Goal: Communication & Community: Connect with others

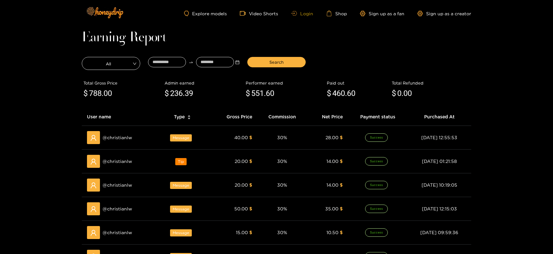
click at [302, 13] on link "Login" at bounding box center [302, 13] width 22 height 5
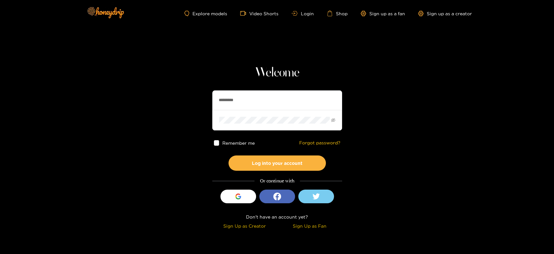
drag, startPoint x: 258, startPoint y: 100, endPoint x: 194, endPoint y: 93, distance: 64.7
click at [194, 93] on section "Welcome ********* Remember me Forgot password? Log into your account Or continu…" at bounding box center [277, 115] width 554 height 231
paste input "*"
type input "**********"
click at [269, 172] on div "**********" at bounding box center [277, 148] width 130 height 166
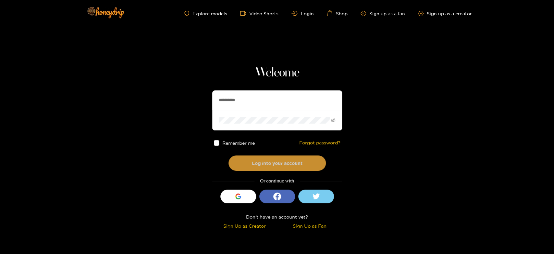
click at [263, 166] on button "Log into your account" at bounding box center [277, 162] width 97 height 15
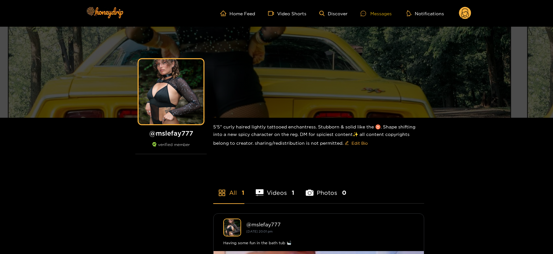
click at [378, 12] on div "Messages" at bounding box center [376, 13] width 31 height 7
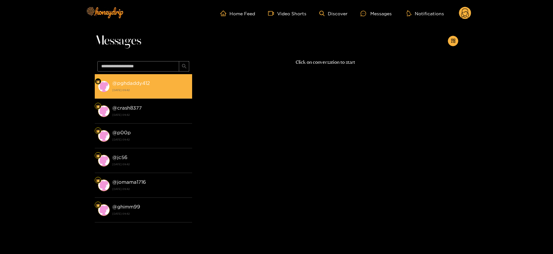
click at [133, 81] on strong "@ pghdaddy412" at bounding box center [131, 83] width 38 height 6
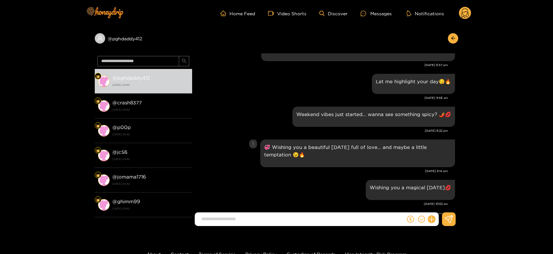
scroll to position [994, 0]
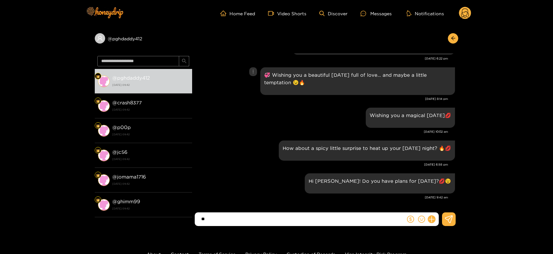
type input "*"
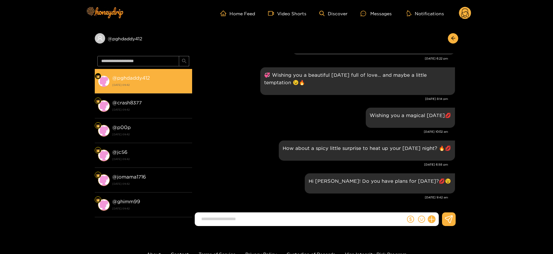
click at [151, 89] on li "@ pghdaddy412 [DATE] 09:42" at bounding box center [143, 81] width 97 height 25
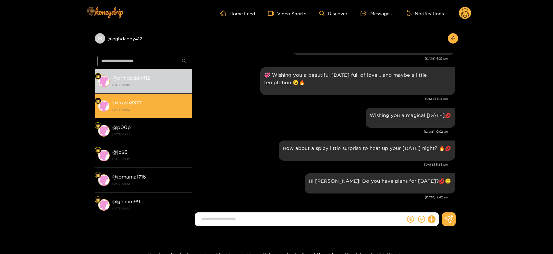
click at [160, 109] on strong "[DATE] 09:42" at bounding box center [150, 109] width 77 height 6
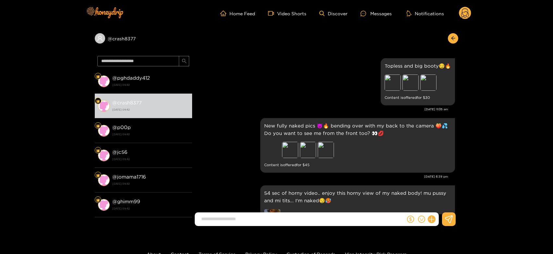
scroll to position [994, 0]
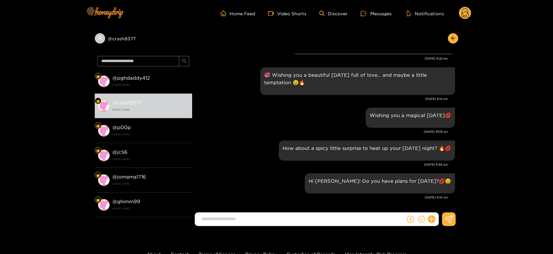
click at [69, 127] on div "@ crash8377 @ pghdaddy412 [DATE] 09:42 @ crash8377 [DATE] 09:42 @ p00p [DATE] 0…" at bounding box center [276, 129] width 553 height 204
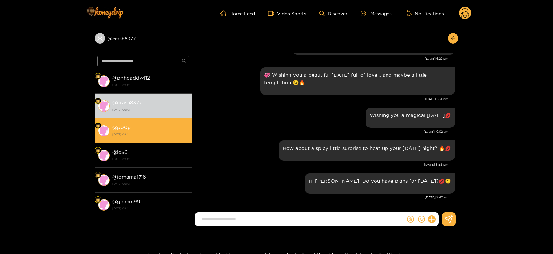
click at [140, 133] on strong "[DATE] 09:42" at bounding box center [150, 134] width 77 height 6
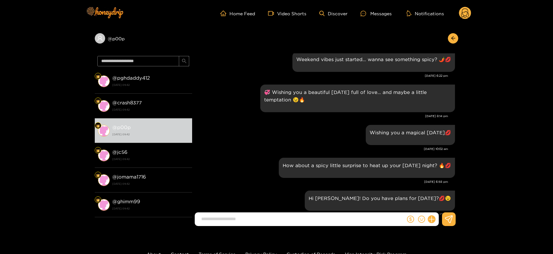
scroll to position [994, 0]
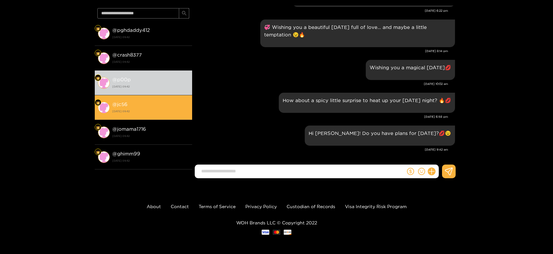
click at [144, 113] on strong "[DATE] 09:42" at bounding box center [150, 111] width 77 height 6
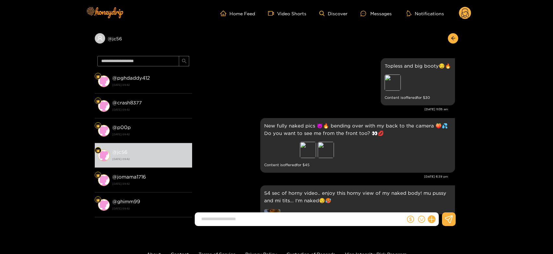
scroll to position [994, 0]
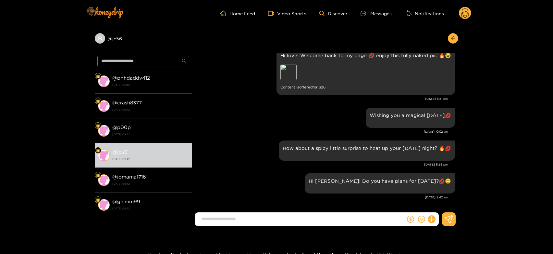
click at [467, 15] on icon at bounding box center [465, 13] width 8 height 11
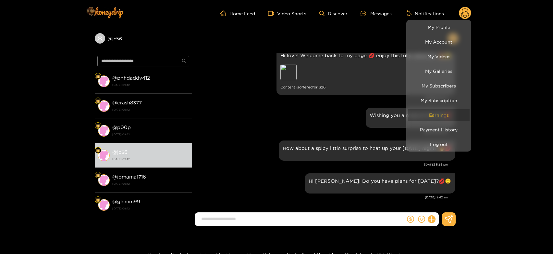
click at [448, 115] on link "Earnings" at bounding box center [439, 114] width 62 height 11
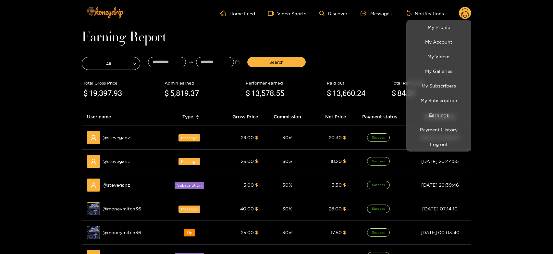
click at [117, 132] on div at bounding box center [276, 127] width 553 height 254
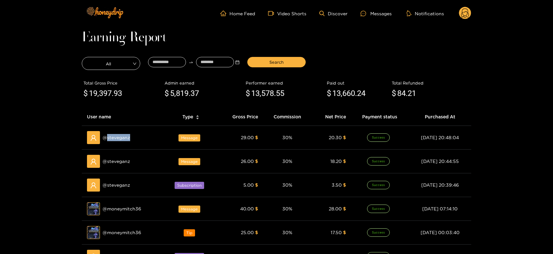
click at [117, 132] on div "@ steveganz" at bounding box center [122, 137] width 71 height 13
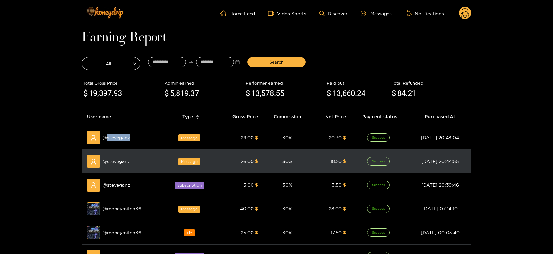
copy span "steveganz"
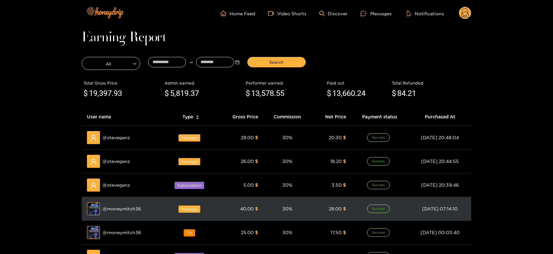
click at [121, 215] on td "Preview @ moneymitch36" at bounding box center [123, 209] width 82 height 24
copy span "moneymitch36"
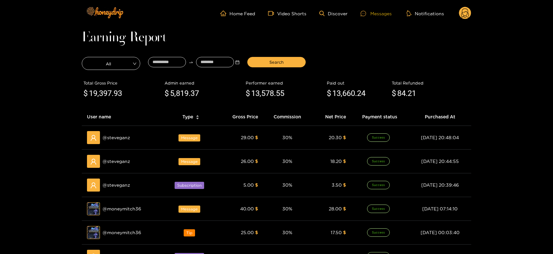
click at [380, 13] on div "Messages" at bounding box center [376, 13] width 31 height 7
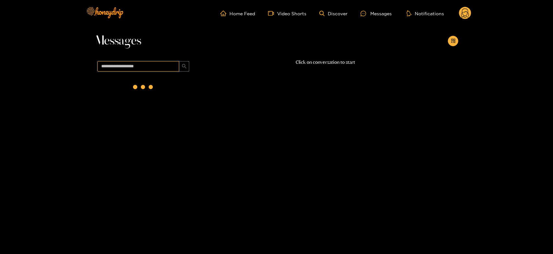
click at [120, 64] on input "text" at bounding box center [138, 66] width 82 height 10
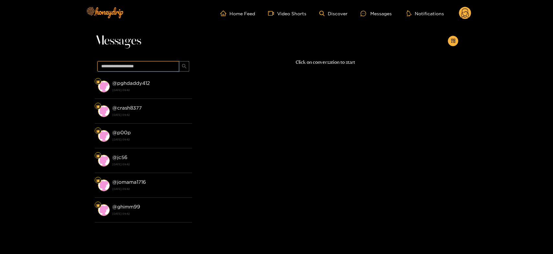
paste input "**********"
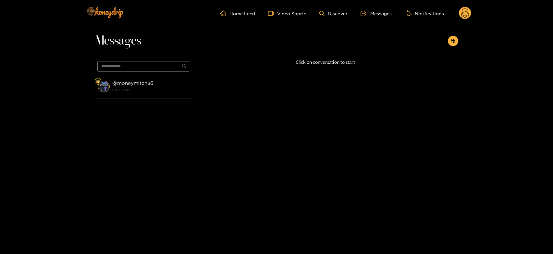
click at [135, 85] on strong "@ moneymitch36" at bounding box center [132, 83] width 41 height 6
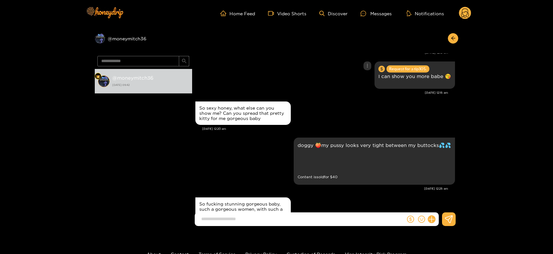
scroll to position [1407, 0]
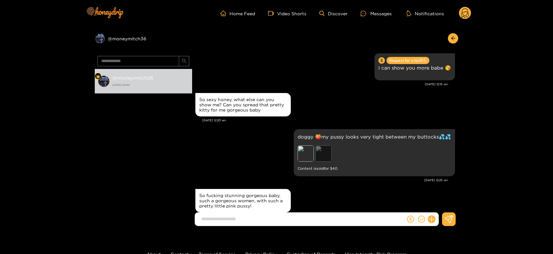
click at [330, 157] on div "Preview" at bounding box center [324, 153] width 16 height 16
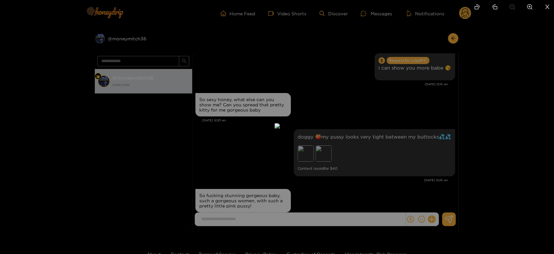
click at [399, 156] on div at bounding box center [277, 127] width 554 height 254
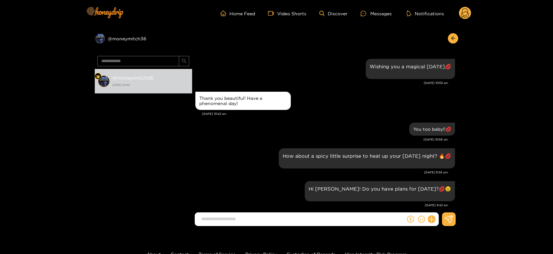
scroll to position [1616, 0]
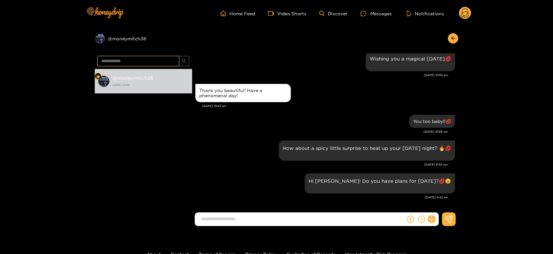
click at [125, 62] on input "**********" at bounding box center [138, 61] width 82 height 10
paste input "text"
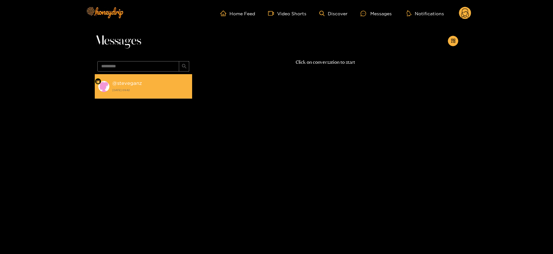
click at [147, 89] on strong "[DATE] 09:42" at bounding box center [150, 90] width 77 height 6
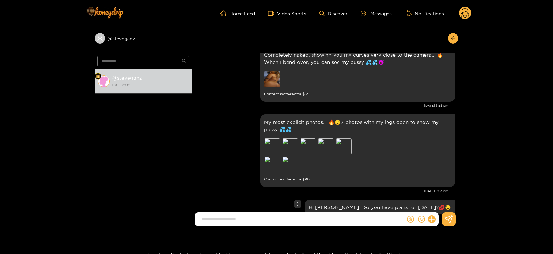
scroll to position [844, 0]
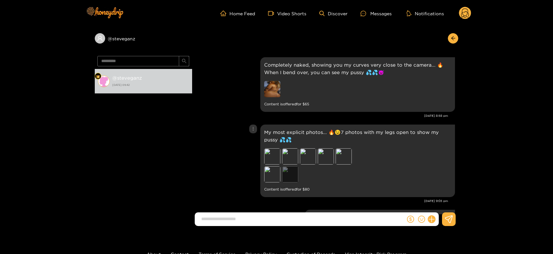
click at [292, 173] on div "Preview" at bounding box center [290, 174] width 16 height 16
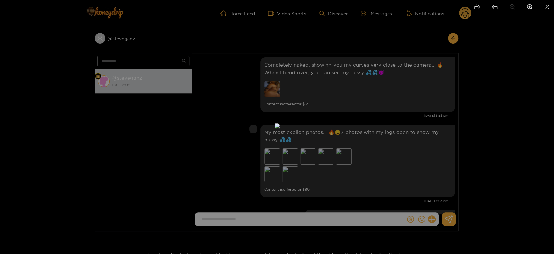
click at [384, 168] on div at bounding box center [277, 127] width 554 height 254
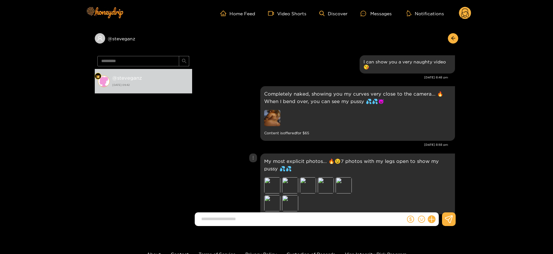
scroll to position [772, 0]
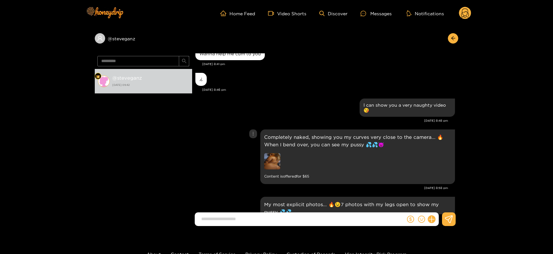
click at [276, 164] on img at bounding box center [272, 161] width 16 height 16
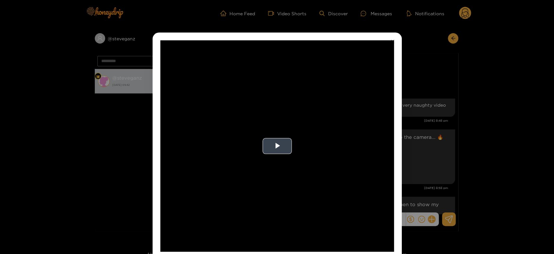
click at [275, 164] on video "Video Player" at bounding box center [277, 145] width 234 height 211
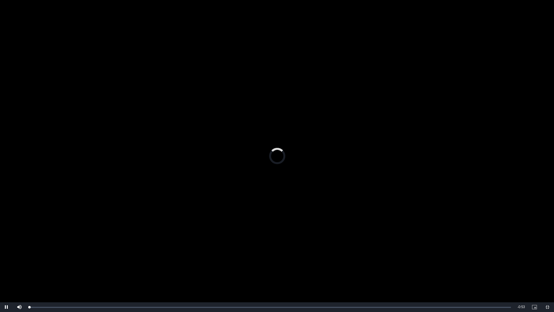
click at [275, 207] on video "Video Player" at bounding box center [277, 156] width 554 height 312
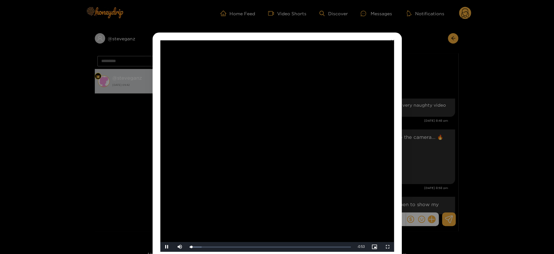
click at [275, 164] on video "Video Player" at bounding box center [277, 145] width 234 height 211
click at [422, 159] on div "**********" at bounding box center [277, 127] width 554 height 254
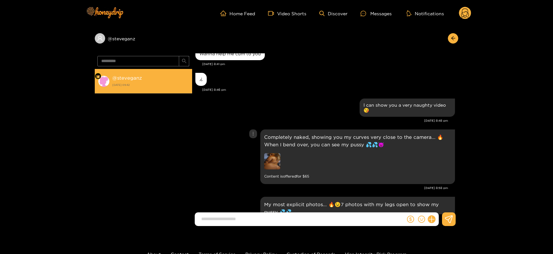
scroll to position [880, 0]
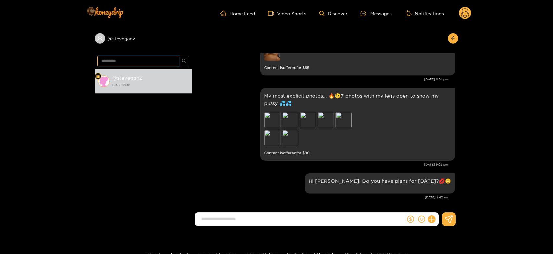
click at [148, 60] on input "*********" at bounding box center [138, 61] width 82 height 10
paste input "***"
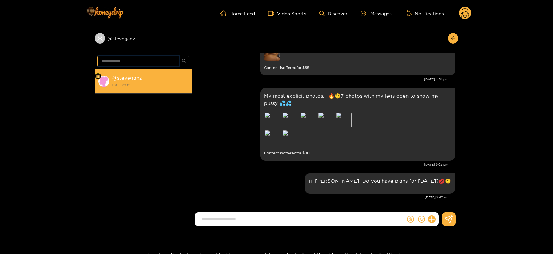
type input "**********"
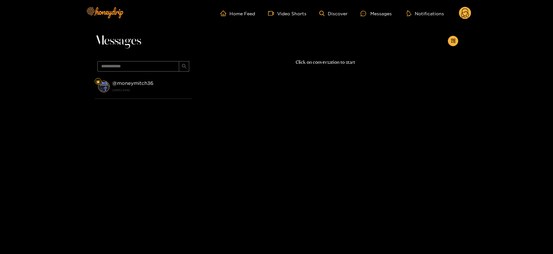
click at [154, 90] on strong "[DATE] 09:42" at bounding box center [150, 90] width 77 height 6
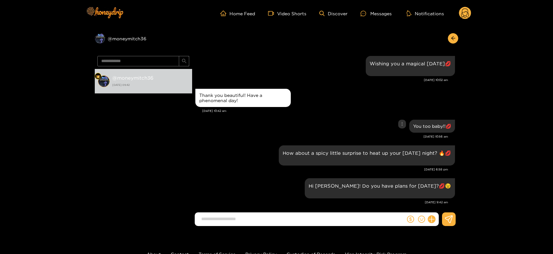
scroll to position [734, 0]
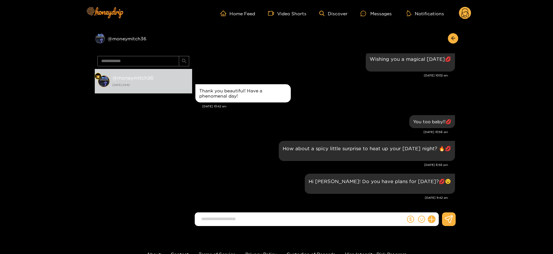
click at [467, 10] on circle at bounding box center [465, 13] width 12 height 12
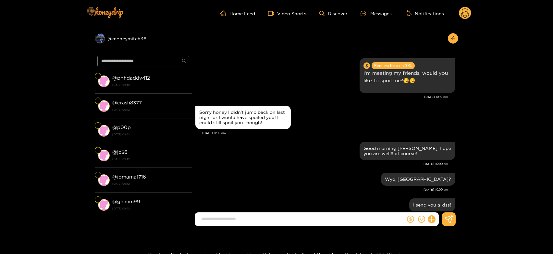
scroll to position [734, 0]
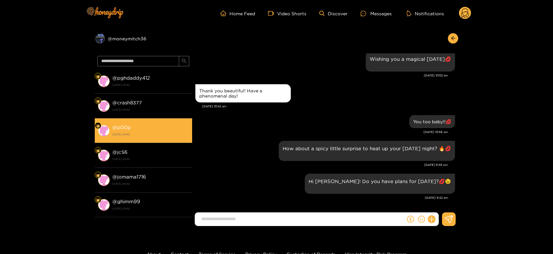
click at [122, 133] on strong "[DATE] 09:42" at bounding box center [150, 134] width 77 height 6
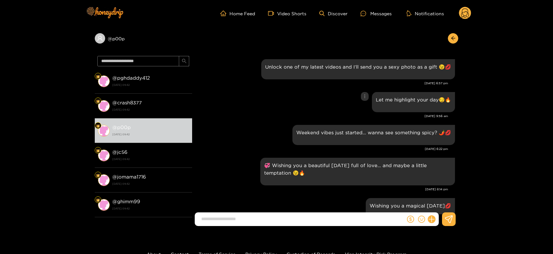
scroll to position [886, 0]
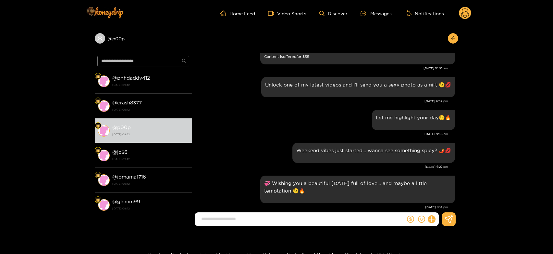
click at [465, 9] on circle at bounding box center [465, 13] width 12 height 12
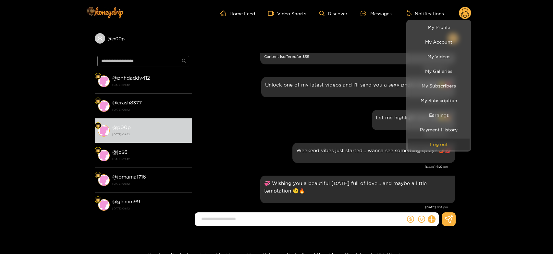
click at [426, 147] on button "Log out" at bounding box center [439, 143] width 62 height 11
